Goal: Navigation & Orientation: Find specific page/section

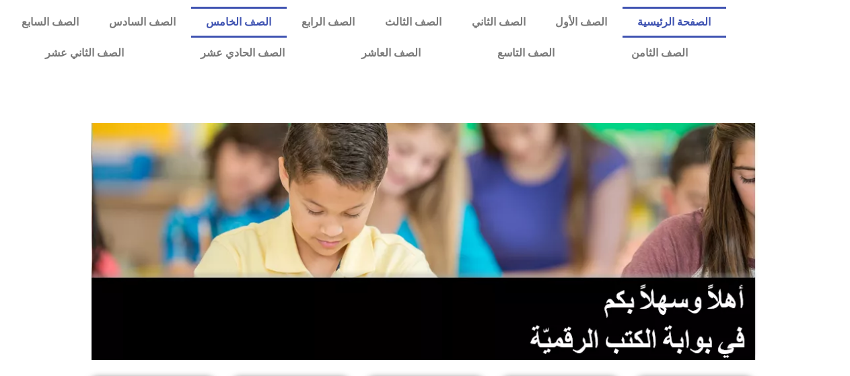
click at [287, 20] on link "الصف الخامس" at bounding box center [239, 22] width 96 height 31
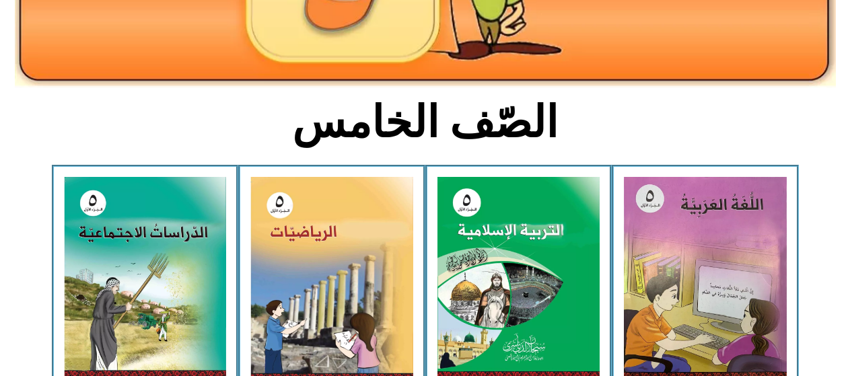
scroll to position [336, 0]
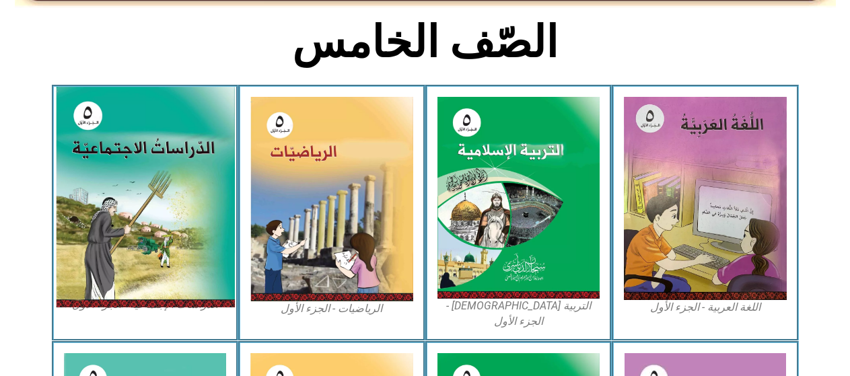
click at [83, 262] on img at bounding box center [144, 197] width 179 height 221
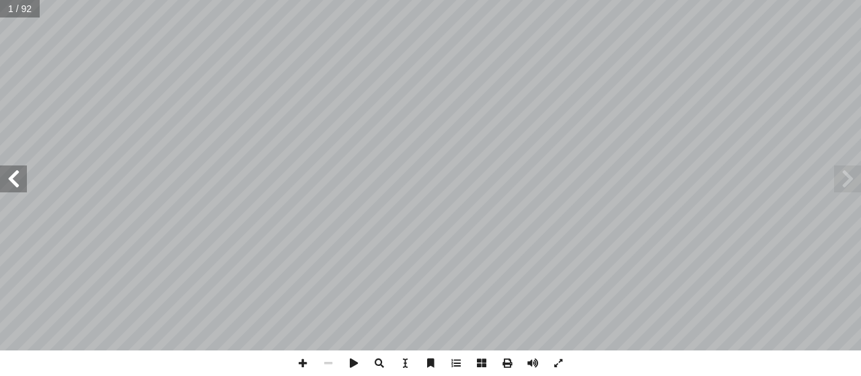
click at [0, 177] on span at bounding box center [13, 179] width 27 height 27
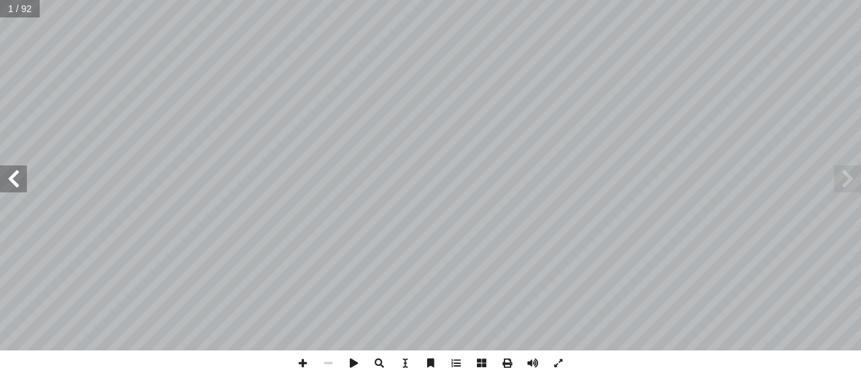
click at [0, 177] on span at bounding box center [13, 179] width 27 height 27
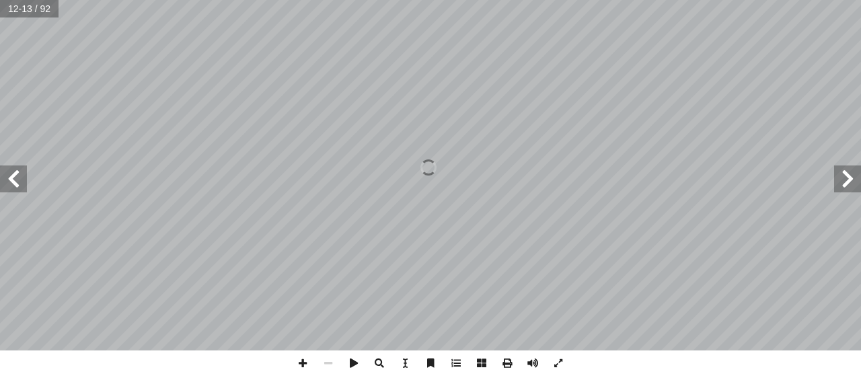
click at [0, 177] on span at bounding box center [13, 179] width 27 height 27
click at [2, 174] on span at bounding box center [13, 179] width 27 height 27
click at [2, 186] on span at bounding box center [13, 179] width 27 height 27
click at [5, 177] on span at bounding box center [13, 179] width 27 height 27
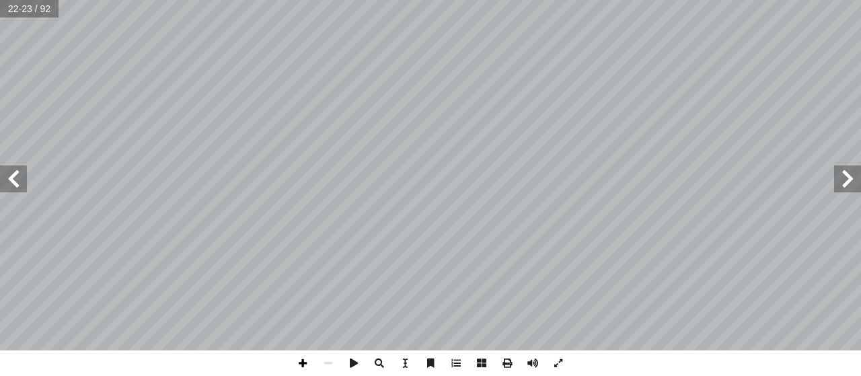
click at [303, 363] on span at bounding box center [303, 364] width 26 height 26
